Goal: Task Accomplishment & Management: Manage account settings

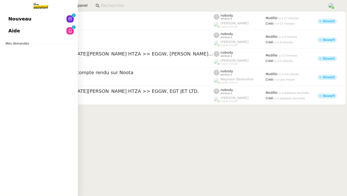
click at [25, 42] on span "Mes demandes" at bounding box center [17, 43] width 30 height 5
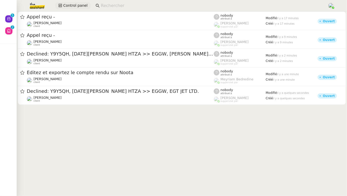
click at [69, 4] on span "Control panel" at bounding box center [75, 6] width 24 height 6
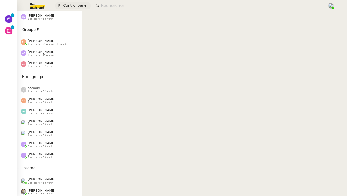
scroll to position [255, 0]
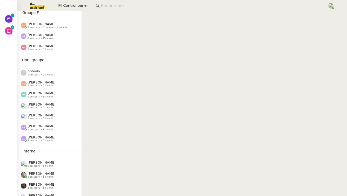
click at [45, 129] on span "0 en cours • 3 à venir" at bounding box center [40, 130] width 25 height 3
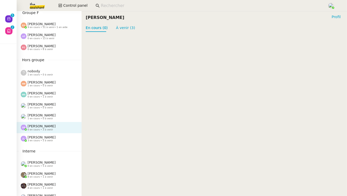
click at [44, 140] on span "3 en cours • 5 à venir" at bounding box center [40, 141] width 25 height 3
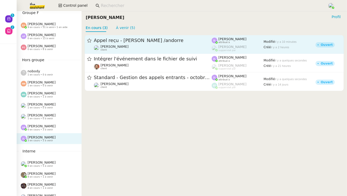
click at [120, 49] on div "Franck MUFFAT-JEANDET client" at bounding box center [115, 48] width 28 height 7
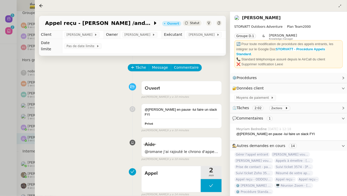
click at [278, 17] on link "[PERSON_NAME]" at bounding box center [261, 17] width 39 height 5
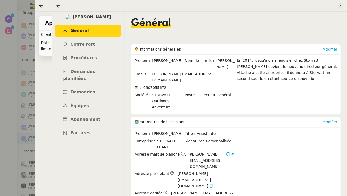
click at [341, 4] on button at bounding box center [340, 6] width 6 height 6
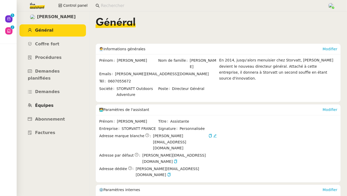
click at [46, 101] on link "Équipes" at bounding box center [52, 106] width 67 height 12
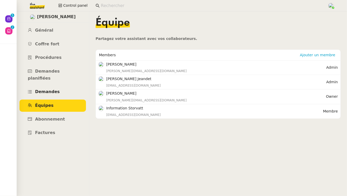
click at [55, 88] on link "Demandes" at bounding box center [52, 92] width 67 height 12
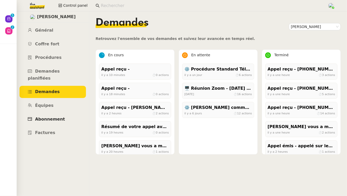
click at [50, 117] on span "Abonnement" at bounding box center [50, 119] width 30 height 5
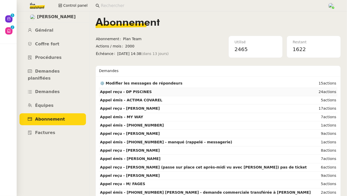
click at [176, 92] on td "Appel reçu - DP PISCINES" at bounding box center [207, 92] width 216 height 8
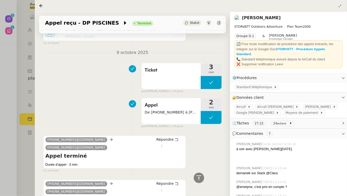
scroll to position [4257, 0]
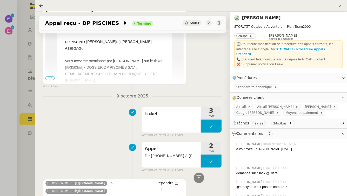
click at [0, 162] on div at bounding box center [173, 98] width 347 height 196
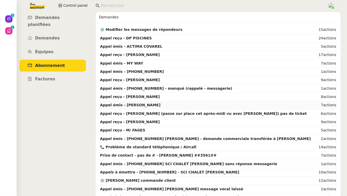
scroll to position [72, 0]
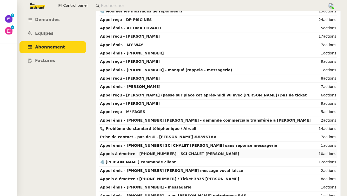
click at [188, 154] on strong "Appels à émettre - [PHONE_NUMBER] - SCI CHALET [PERSON_NAME]" at bounding box center [170, 154] width 140 height 4
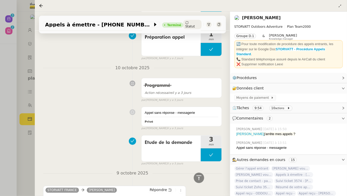
scroll to position [372, 0]
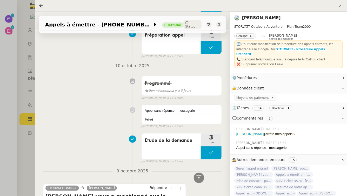
click at [4, 177] on div at bounding box center [173, 98] width 347 height 196
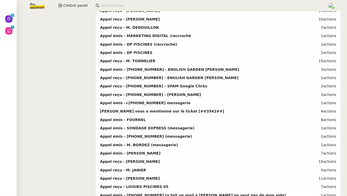
scroll to position [536, 0]
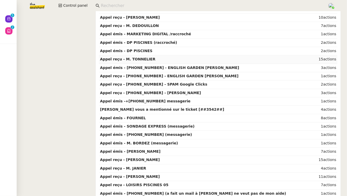
click at [234, 56] on td "Appel reçu - M. TONNELIER" at bounding box center [207, 59] width 216 height 8
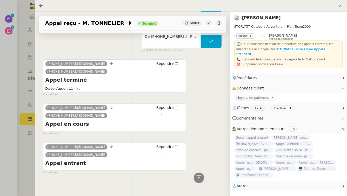
scroll to position [116, 0]
click at [15, 163] on div at bounding box center [173, 98] width 347 height 196
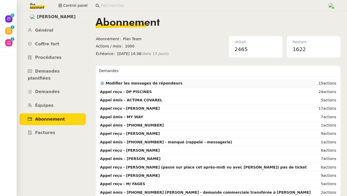
click at [133, 85] on strong "⚙️ Modifier les messages de répondeurs" at bounding box center [141, 83] width 82 height 4
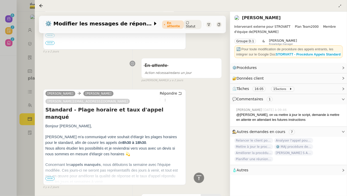
scroll to position [149, 0]
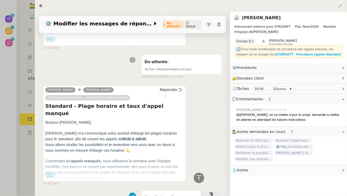
click at [47, 176] on span "•••" at bounding box center [49, 176] width 9 height 4
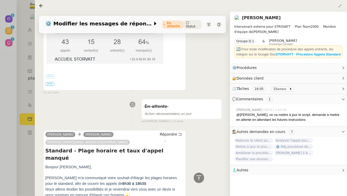
scroll to position [26, 0]
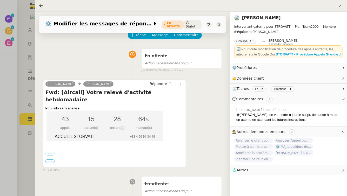
click at [49, 152] on label "•••" at bounding box center [49, 154] width 9 height 4
click at [0, 0] on input "•••" at bounding box center [0, 0] width 0 height 0
click at [48, 162] on span "•••" at bounding box center [49, 162] width 9 height 4
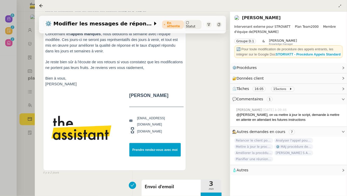
scroll to position [479, 0]
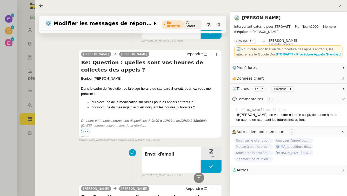
click at [14, 178] on div at bounding box center [173, 98] width 347 height 196
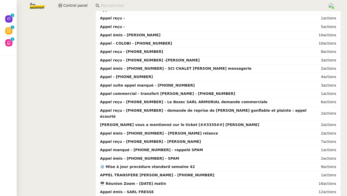
scroll to position [2442, 0]
click at [220, 82] on td "Appel suite appel manqué - [PHONE_NUMBER]" at bounding box center [207, 86] width 216 height 8
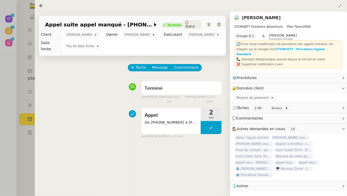
click at [4, 164] on div at bounding box center [173, 98] width 347 height 196
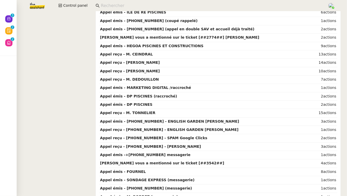
scroll to position [483, 0]
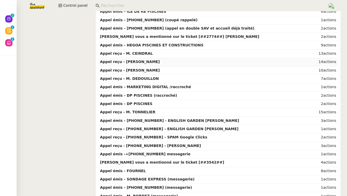
click at [204, 60] on td "Appel reçu - [PERSON_NAME]" at bounding box center [207, 62] width 216 height 8
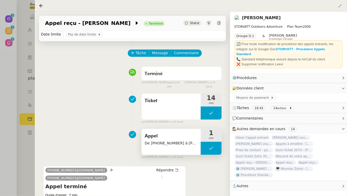
scroll to position [9, 0]
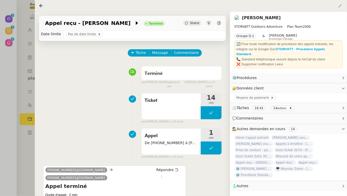
click at [35, 165] on div "Tâche Message Commentaire Veuillez patienter une erreur s'est produite 👌👌👌 mess…" at bounding box center [132, 165] width 195 height 249
click at [8, 162] on div at bounding box center [173, 98] width 347 height 196
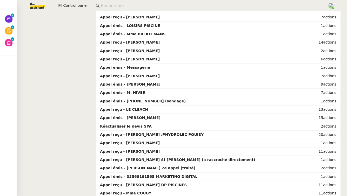
scroll to position [1067, 0]
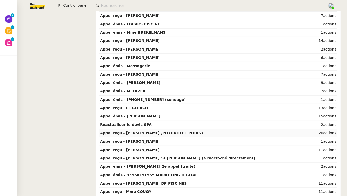
click at [162, 131] on strong "Appel reçu - [PERSON_NAME] /PHYDROLEC POUISY" at bounding box center [152, 133] width 104 height 4
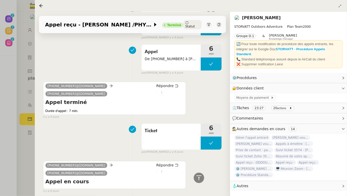
scroll to position [59, 0]
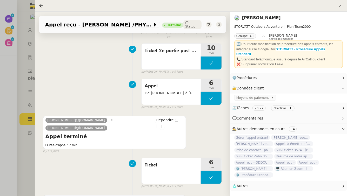
click at [15, 163] on div at bounding box center [173, 98] width 347 height 196
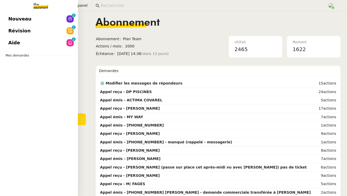
click at [45, 21] on link "Nouveau 0 1 2 3 4 5 6 7 8 9" at bounding box center [39, 19] width 78 height 12
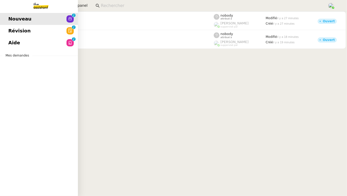
click at [34, 30] on link "Révision 0 1 2 3 4 5 6 7 8 9" at bounding box center [39, 31] width 78 height 12
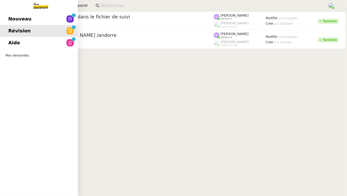
click at [34, 47] on link "Aide 0 1 2 3 4 5 6 7 8 9" at bounding box center [39, 43] width 78 height 12
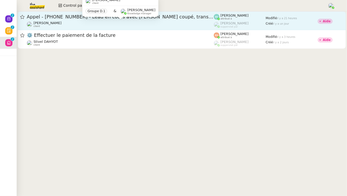
click at [114, 22] on div "Franck MUFFAT-JEANDET client" at bounding box center [120, 24] width 187 height 7
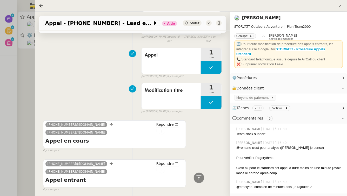
scroll to position [263, 0]
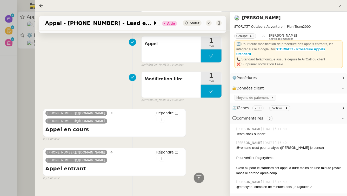
click at [24, 95] on div at bounding box center [173, 98] width 347 height 196
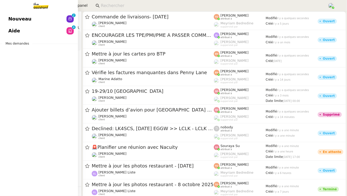
click at [53, 32] on link "Aide 0 1 2 3 4 5 6 7 8 9" at bounding box center [39, 31] width 78 height 12
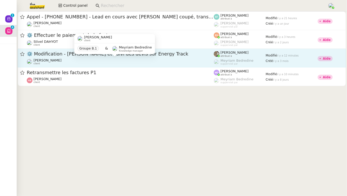
click at [131, 63] on div "Charles Da Conceicao client" at bounding box center [120, 61] width 187 height 7
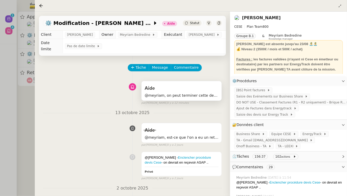
click at [190, 84] on div "Aide" at bounding box center [182, 88] width 74 height 8
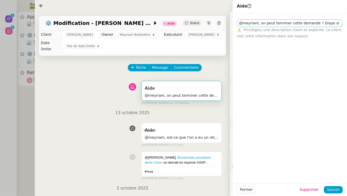
drag, startPoint x: 341, startPoint y: 26, endPoint x: 341, endPoint y: 47, distance: 21.3
click at [341, 27] on textarea "@meyriam, on peut terminer cette demande ? Dispo si besoin. Merci" at bounding box center [290, 23] width 106 height 8
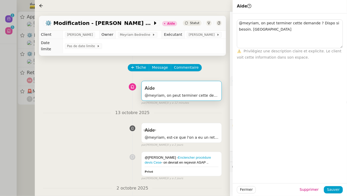
click at [10, 128] on div at bounding box center [173, 98] width 347 height 196
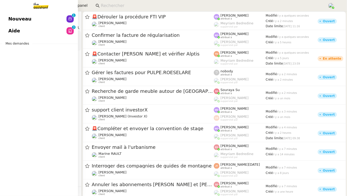
click at [29, 27] on link "Aide 0 1 2 3 4 5 6 7 8 9" at bounding box center [39, 31] width 78 height 12
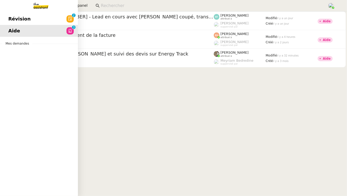
click at [41, 17] on link "Révision 0 1 2 3 4 5 6 7 8 9" at bounding box center [39, 19] width 78 height 12
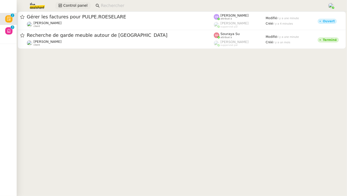
click at [80, 8] on span "Control panel" at bounding box center [75, 6] width 24 height 6
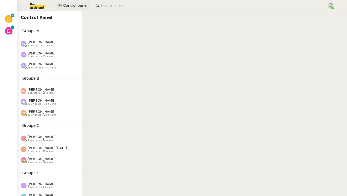
scroll to position [284, 0]
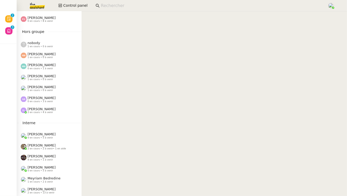
click at [43, 193] on span "2 en cours • 13 à venir" at bounding box center [41, 193] width 27 height 3
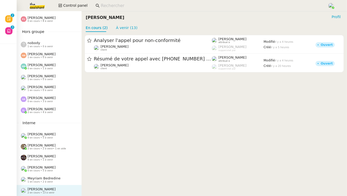
click at [61, 108] on div "Zoé Lachambre 2 en cours • 4 à venir" at bounding box center [51, 110] width 61 height 7
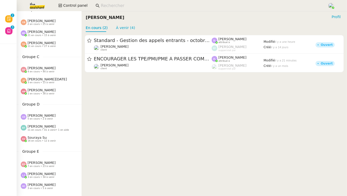
scroll to position [63, 0]
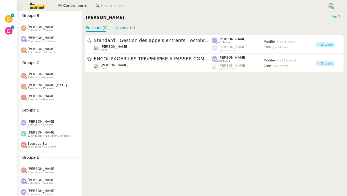
click at [60, 50] on div "Tatyana Orec 11 en cours • 27 à venir" at bounding box center [51, 50] width 61 height 7
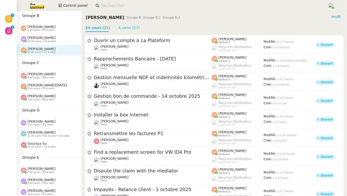
click at [130, 28] on link "À venir (27)" at bounding box center [129, 28] width 22 height 4
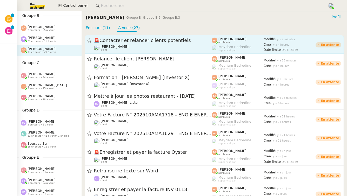
click at [131, 43] on div "🚨 Contacter et relancer clients potentiels" at bounding box center [153, 40] width 118 height 6
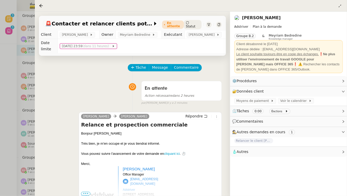
scroll to position [127, 0]
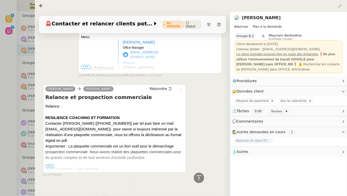
click at [51, 161] on div at bounding box center [114, 164] width 138 height 6
click at [50, 165] on span "•••" at bounding box center [49, 167] width 9 height 4
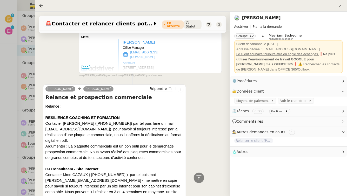
click at [0, 40] on div at bounding box center [173, 98] width 347 height 196
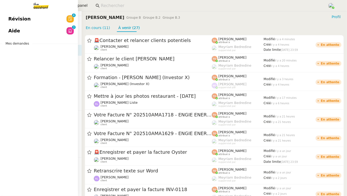
click at [8, 22] on link "Révision 0 1 2 3 4 5 6 7 8 9" at bounding box center [39, 19] width 78 height 12
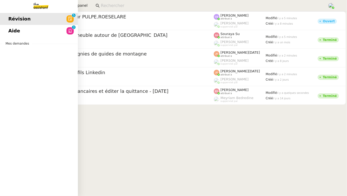
click at [30, 32] on link "Aide 0 1 2 3 4 5 6 7 8 9" at bounding box center [39, 31] width 78 height 12
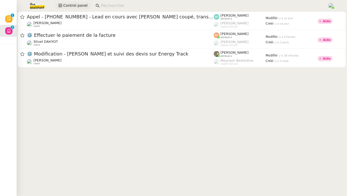
click at [65, 6] on span "Control panel" at bounding box center [75, 6] width 24 height 6
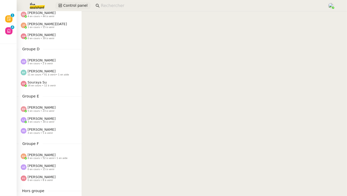
scroll to position [113, 0]
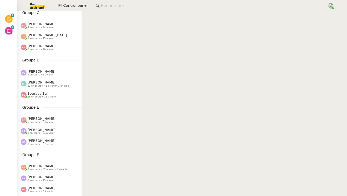
click at [56, 87] on span "• 1 en aide" at bounding box center [62, 86] width 13 height 3
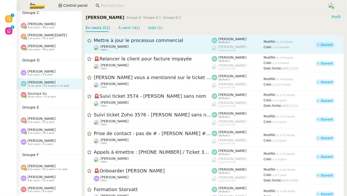
click at [164, 44] on div "Mettre à jour le processus commercial Thomas SOULIER client" at bounding box center [153, 44] width 118 height 14
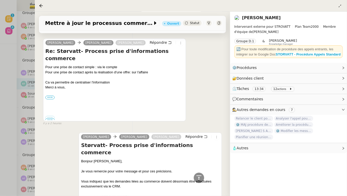
scroll to position [125, 0]
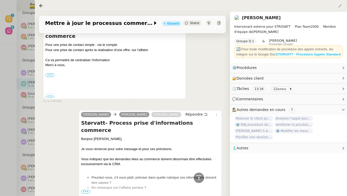
click at [303, 54] on strong "STORVATT - Procédure Appels Standard" at bounding box center [308, 54] width 65 height 4
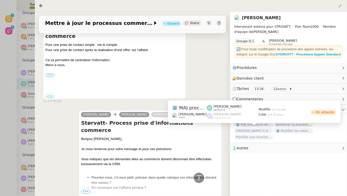
click at [255, 128] on span "⚙️ MAJ procédure de standard" at bounding box center [253, 124] width 39 height 5
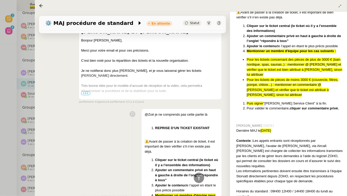
scroll to position [228, 0]
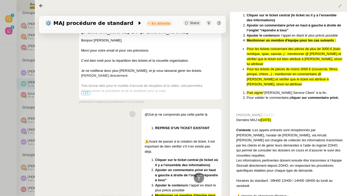
click at [11, 102] on div at bounding box center [173, 98] width 347 height 196
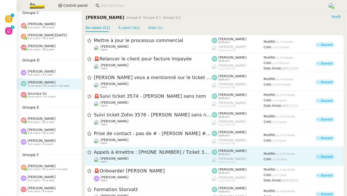
scroll to position [52, 0]
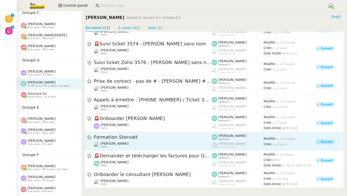
click at [109, 142] on span "Romane Vachon" at bounding box center [115, 144] width 28 height 4
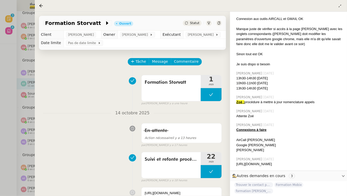
scroll to position [207, 0]
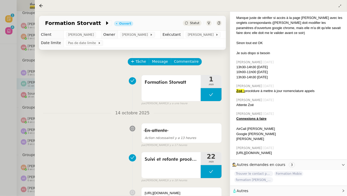
click at [0, 82] on div at bounding box center [173, 98] width 347 height 196
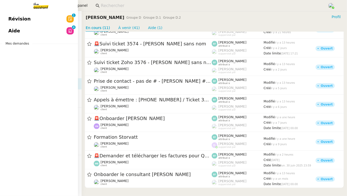
click at [11, 33] on span "Aide" at bounding box center [14, 31] width 12 height 8
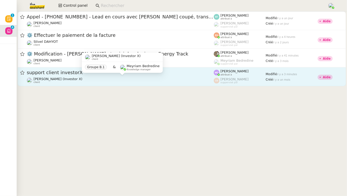
click at [127, 79] on div "Cédric Tempestini (Investor X) client" at bounding box center [120, 80] width 187 height 7
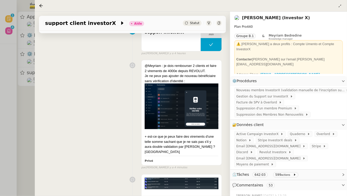
scroll to position [140, 0]
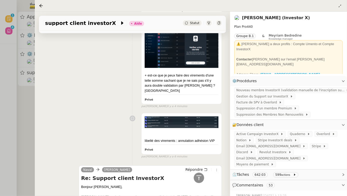
click at [16, 128] on div at bounding box center [173, 98] width 347 height 196
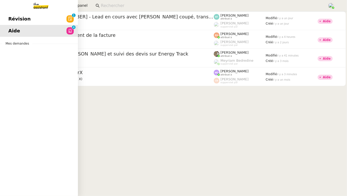
click at [26, 18] on span "Révision" at bounding box center [19, 19] width 22 height 8
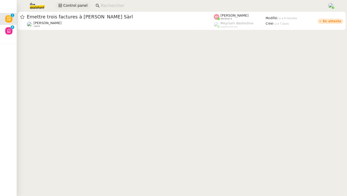
click at [71, 6] on span "Control panel" at bounding box center [75, 6] width 24 height 6
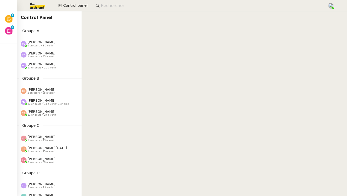
click at [121, 3] on input at bounding box center [212, 5] width 222 height 7
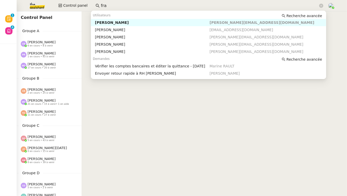
type input "fra"
click at [40, 44] on span "Camille Barthès" at bounding box center [42, 42] width 28 height 4
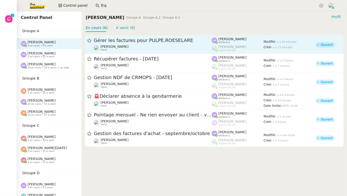
click at [129, 41] on span "Gérer les factures pour PULPE.ROESELARE" at bounding box center [153, 40] width 118 height 5
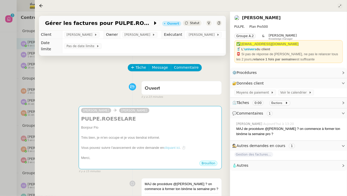
click at [341, 4] on button at bounding box center [340, 6] width 6 height 6
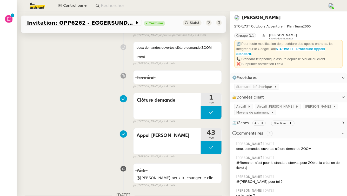
scroll to position [57, 0]
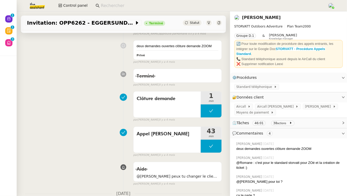
click at [277, 20] on link "[PERSON_NAME]" at bounding box center [261, 17] width 39 height 5
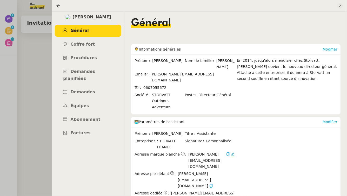
click at [339, 8] on icon at bounding box center [339, 5] width 3 height 3
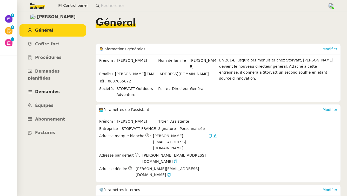
click at [51, 89] on span "Demandes" at bounding box center [47, 91] width 25 height 5
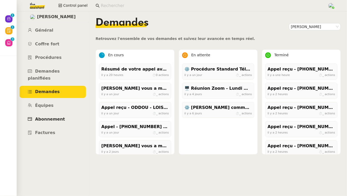
click at [44, 115] on link "Abonnement" at bounding box center [52, 120] width 67 height 12
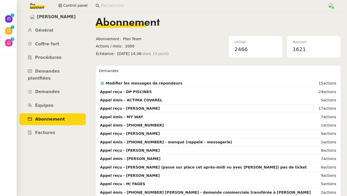
click at [38, 7] on img at bounding box center [33, 5] width 40 height 11
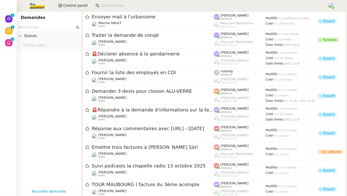
click at [36, 27] on input "text" at bounding box center [46, 27] width 56 height 6
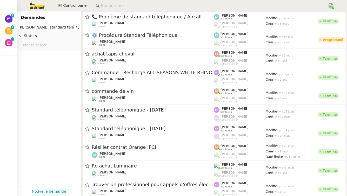
type input "franck standard télé"
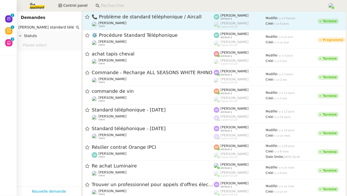
click at [127, 20] on div "📞 Problème de standard téléphonique / Aircall Franck MUFFAT-JEANDET client" at bounding box center [153, 21] width 122 height 14
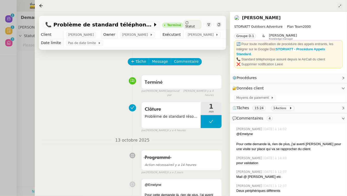
click at [340, 6] on icon at bounding box center [340, 6] width 2 height 2
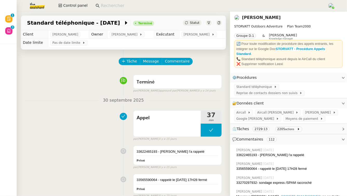
click at [263, 20] on nz-page-header-title "[PERSON_NAME]" at bounding box center [261, 17] width 39 height 7
click at [266, 16] on link "[PERSON_NAME]" at bounding box center [261, 17] width 39 height 5
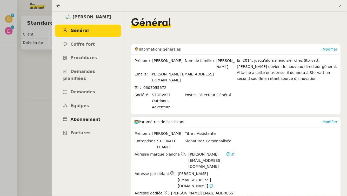
click at [89, 117] on span "Abonnement" at bounding box center [85, 119] width 30 height 5
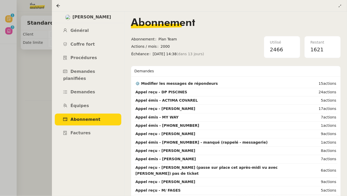
click at [25, 85] on div at bounding box center [173, 98] width 347 height 196
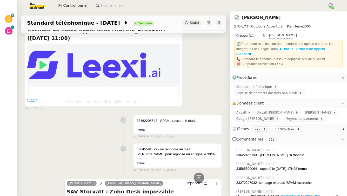
scroll to position [330, 0]
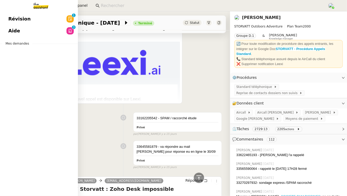
click at [18, 31] on span "Aide" at bounding box center [14, 31] width 12 height 8
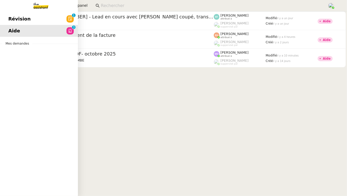
click at [38, 20] on link "Révision 0 1 2 3 4 5 6 7 8 9" at bounding box center [39, 19] width 78 height 12
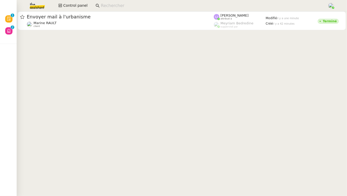
click at [111, 6] on input at bounding box center [212, 5] width 222 height 7
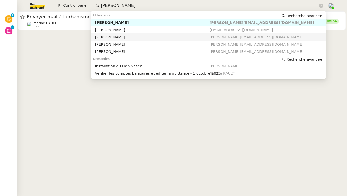
click at [114, 35] on div "[PERSON_NAME]" at bounding box center [152, 37] width 115 height 5
type input "FRANCK"
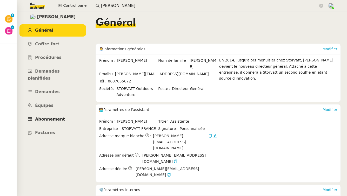
click at [48, 117] on span "Abonnement" at bounding box center [50, 119] width 30 height 5
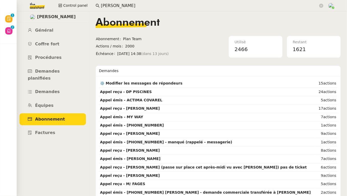
click at [244, 50] on span "2466" at bounding box center [241, 49] width 13 height 6
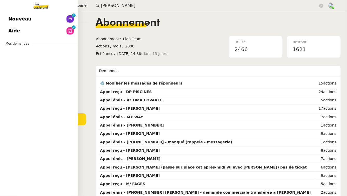
click at [31, 22] on link "Nouveau 0 1 2 3 4 5 6 7 8 9" at bounding box center [39, 19] width 78 height 12
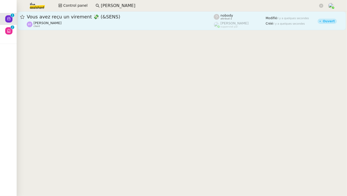
click at [126, 18] on span "Vous avez reçu un virement 💸 (&SENS)" at bounding box center [120, 17] width 187 height 5
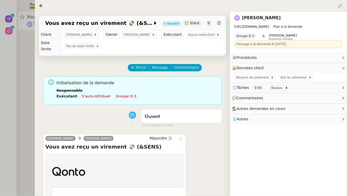
click at [341, 6] on icon at bounding box center [339, 5] width 3 height 3
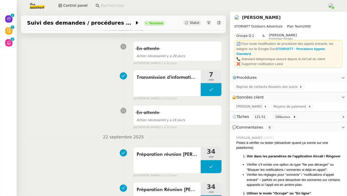
scroll to position [197, 0]
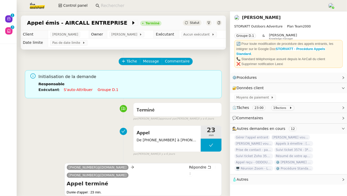
click at [33, 7] on img at bounding box center [33, 5] width 40 height 11
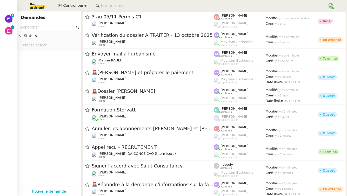
click at [127, 8] on input at bounding box center [212, 5] width 222 height 7
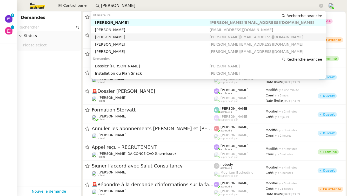
click at [127, 35] on div "[PERSON_NAME]" at bounding box center [152, 37] width 115 height 5
type input "[PERSON_NAME]"
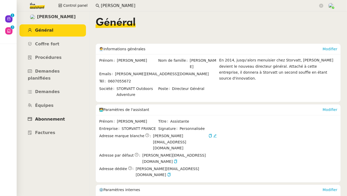
click at [58, 117] on span "Abonnement" at bounding box center [50, 119] width 30 height 5
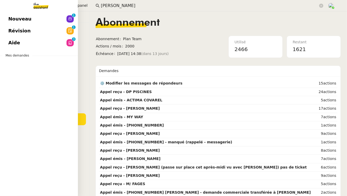
click at [11, 47] on link "Aide 0 1 2 3 4 5 6 7 8 9" at bounding box center [39, 43] width 78 height 12
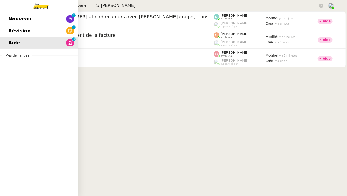
click at [31, 20] on link "Nouveau 0 1 2 3 4 5 6 7 8 9" at bounding box center [39, 19] width 78 height 12
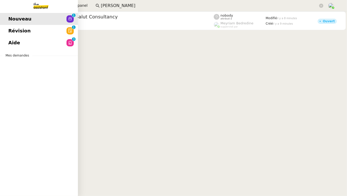
click at [16, 30] on span "Révision" at bounding box center [19, 31] width 22 height 8
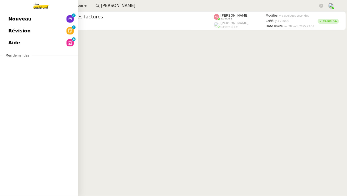
click at [28, 43] on link "Aide 0 1 2 3 4 5 6 7 8 9" at bounding box center [39, 43] width 78 height 12
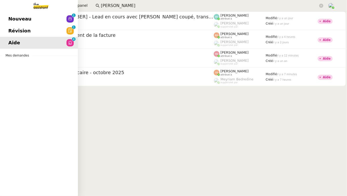
click at [20, 33] on span "Révision" at bounding box center [19, 31] width 22 height 8
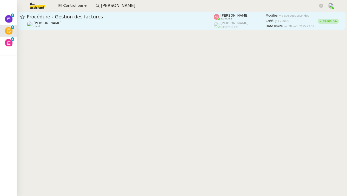
click at [94, 19] on div "Procédure - Gestion des factures" at bounding box center [120, 17] width 187 height 6
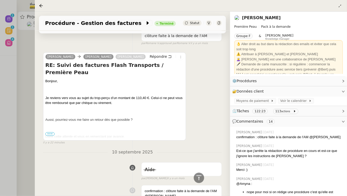
scroll to position [276, 0]
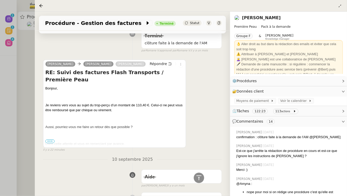
click at [49, 140] on span "•••" at bounding box center [49, 142] width 9 height 4
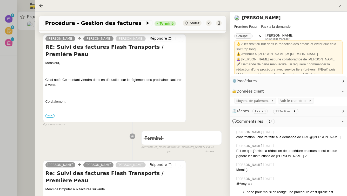
scroll to position [0, 0]
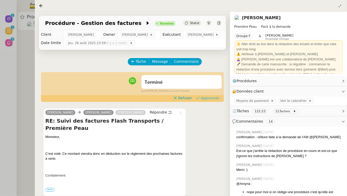
click at [211, 99] on span "Approuver" at bounding box center [210, 98] width 19 height 5
click at [0, 138] on div at bounding box center [173, 98] width 347 height 196
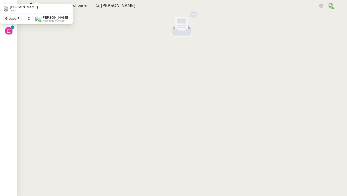
click at [52, 76] on cdk-virtual-scroll-viewport at bounding box center [182, 103] width 330 height 185
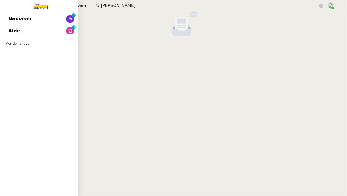
click at [10, 15] on span "Nouveau" at bounding box center [19, 19] width 23 height 8
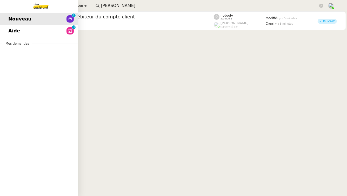
click at [19, 39] on div "Nouveau 0 1 2 3 4 5 6 7 8 9 Aide 0 1 2 3 4 5 6 7 8 9 Mes demandes" at bounding box center [39, 103] width 78 height 185
click at [24, 32] on link "Aide 0 1 2 3 4 5 6 7 8 9" at bounding box center [39, 31] width 78 height 12
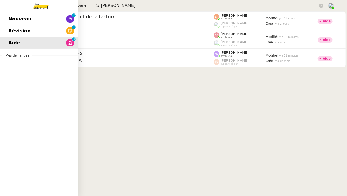
click at [8, 16] on link "Nouveau 0 1 2 3 4 5 6 7 8 9" at bounding box center [39, 19] width 78 height 12
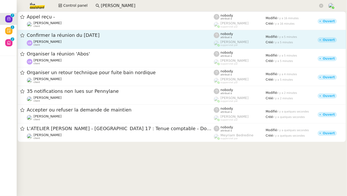
click at [105, 38] on div "Confirmer la réunion du 20 octobre" at bounding box center [120, 35] width 187 height 6
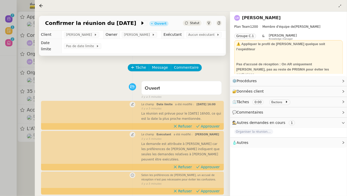
click at [0, 76] on div at bounding box center [173, 98] width 347 height 196
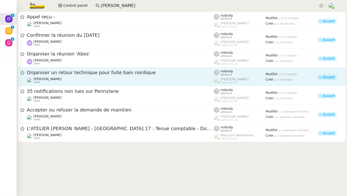
click at [83, 78] on div "Franck MUFFAT-JEANDET client" at bounding box center [120, 80] width 187 height 7
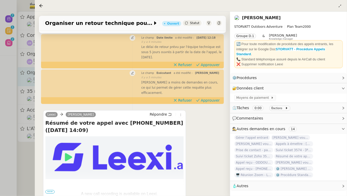
scroll to position [73, 0]
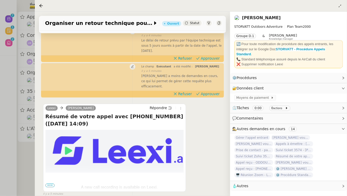
click at [0, 193] on div at bounding box center [173, 98] width 347 height 196
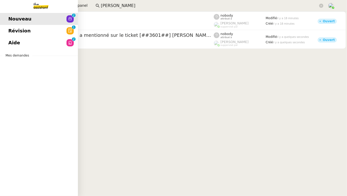
click at [14, 33] on span "Révision" at bounding box center [19, 31] width 22 height 8
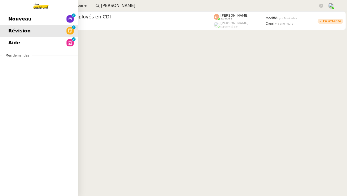
click at [16, 47] on link "Aide 0 1 2 3 4 5 6 7 8 9" at bounding box center [39, 43] width 78 height 12
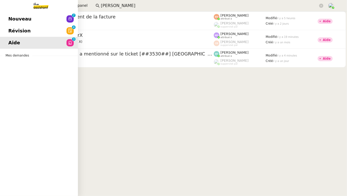
click at [7, 32] on link "Révision 0 1 2 3 4 5 6 7 8 9" at bounding box center [39, 31] width 78 height 12
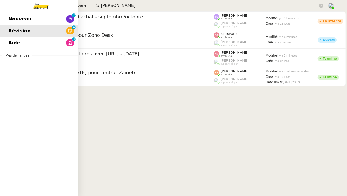
click at [21, 22] on span "Nouveau" at bounding box center [19, 19] width 23 height 8
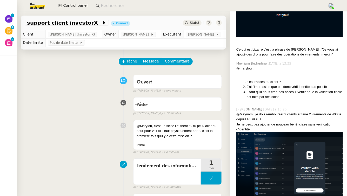
scroll to position [326, 0]
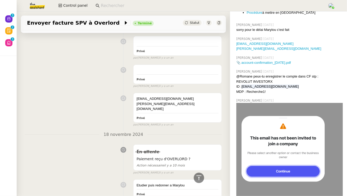
scroll to position [478, 0]
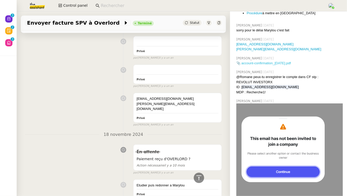
click at [291, 65] on link "📎 account-confirmation_[DATE].pdf" at bounding box center [263, 63] width 55 height 4
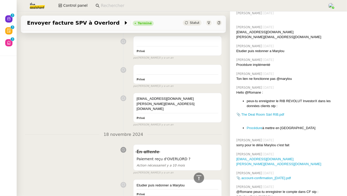
scroll to position [358, 0]
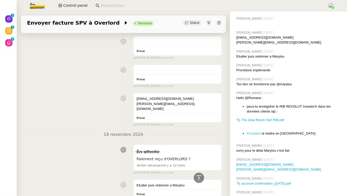
click at [251, 136] on link "Procédure" at bounding box center [255, 134] width 16 height 4
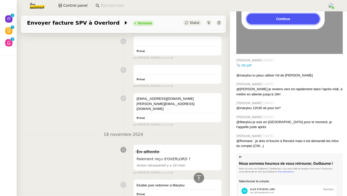
scroll to position [623, 0]
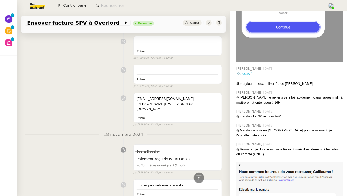
click at [249, 76] on link "📎 Ids.pdf" at bounding box center [243, 74] width 15 height 4
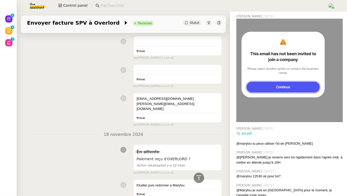
scroll to position [527, 0]
